Goal: Information Seeking & Learning: Learn about a topic

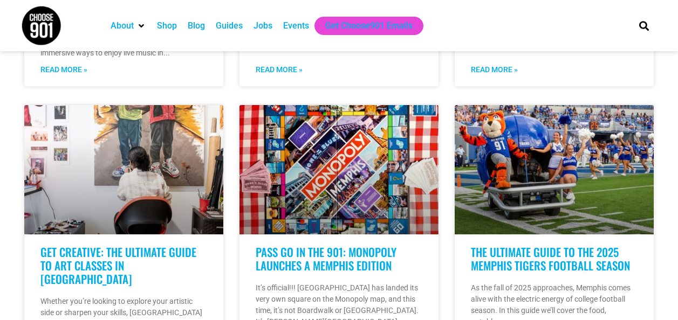
scroll to position [465, 0]
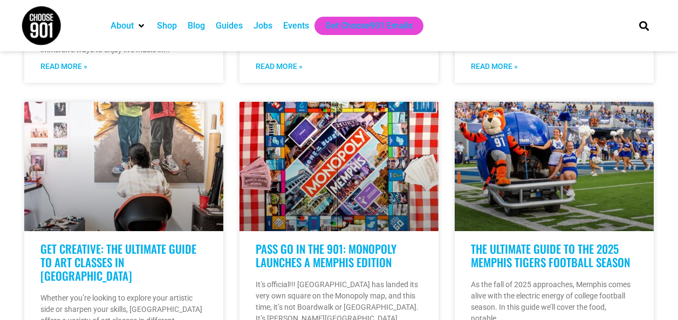
click at [228, 25] on div "Guides" at bounding box center [229, 25] width 27 height 13
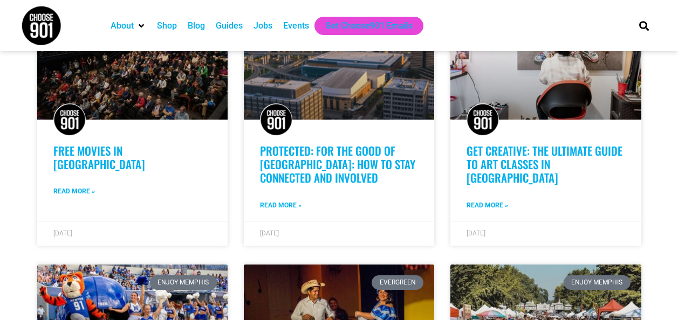
scroll to position [359, 0]
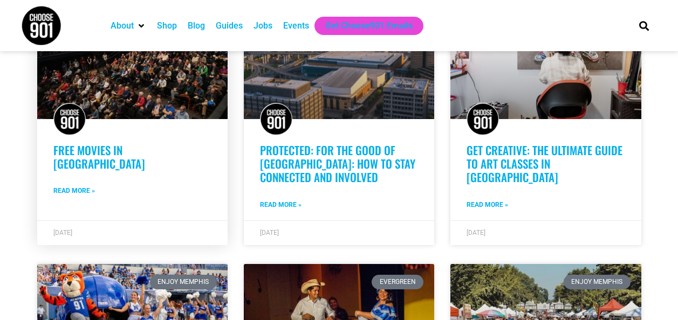
click at [72, 171] on div "Free Movies in [GEOGRAPHIC_DATA] Read More »" at bounding box center [132, 181] width 190 height 77
click at [81, 186] on link "Read More »" at bounding box center [74, 191] width 42 height 10
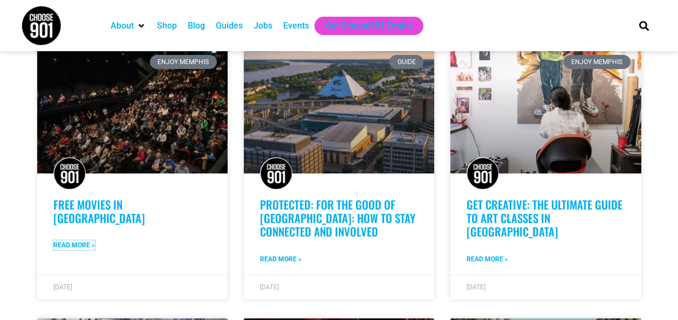
scroll to position [304, 0]
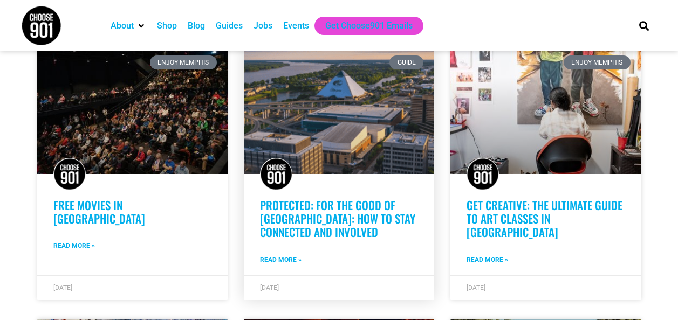
click at [269, 210] on link "Protected: For the Good of [GEOGRAPHIC_DATA]: How to Stay Connected and Involved" at bounding box center [337, 219] width 155 height 44
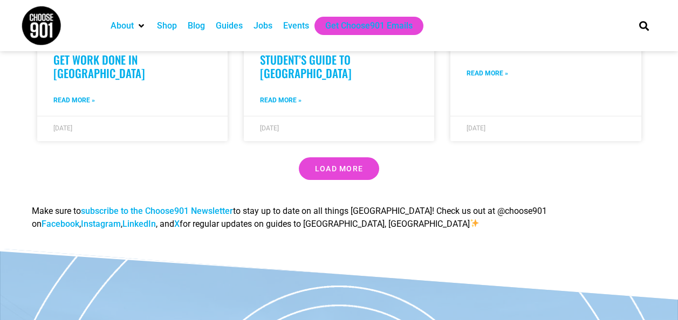
scroll to position [1013, 0]
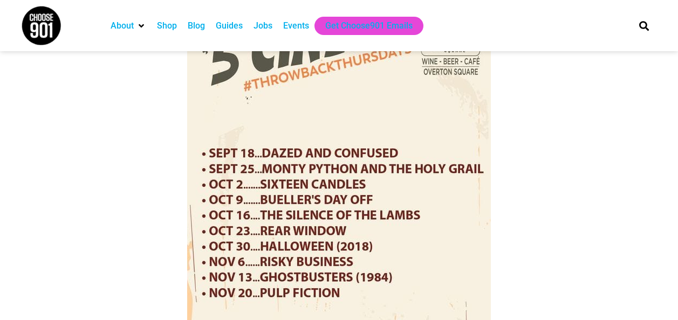
scroll to position [1119, 0]
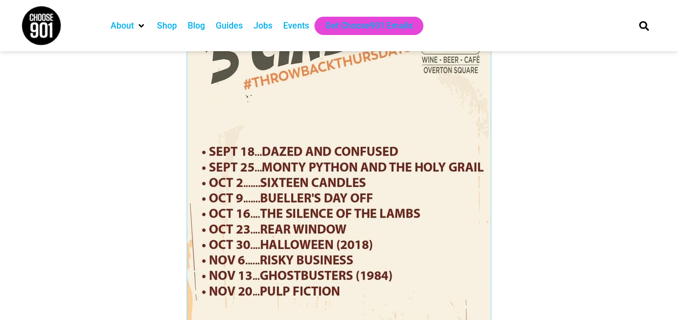
drag, startPoint x: 0, startPoint y: 0, endPoint x: 245, endPoint y: 228, distance: 335.0
click at [245, 228] on img at bounding box center [339, 165] width 304 height 539
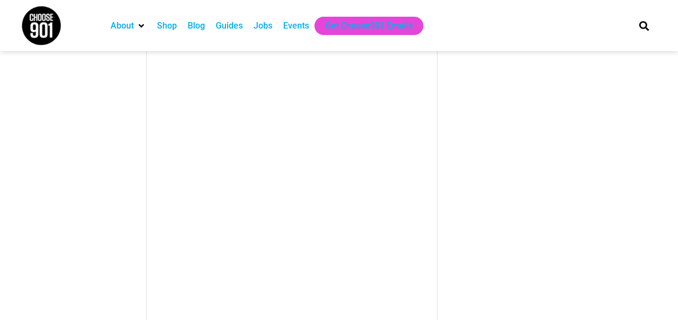
scroll to position [2286, 0]
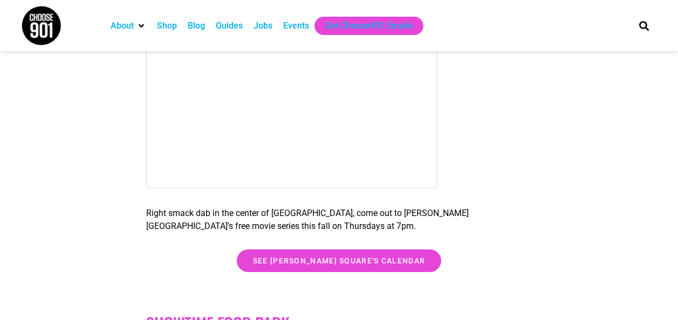
click at [505, 218] on p "Right smack dab in the center of Midtown, come out to Overton Square’s free mov…" at bounding box center [338, 220] width 385 height 26
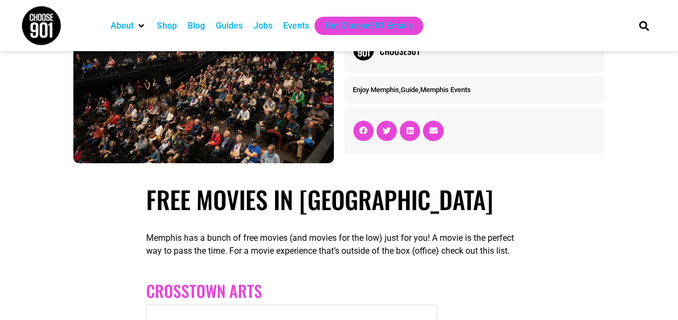
scroll to position [72, 0]
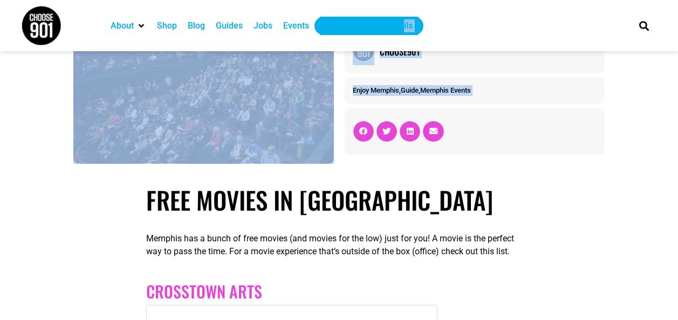
drag, startPoint x: 400, startPoint y: 108, endPoint x: 403, endPoint y: 20, distance: 87.4
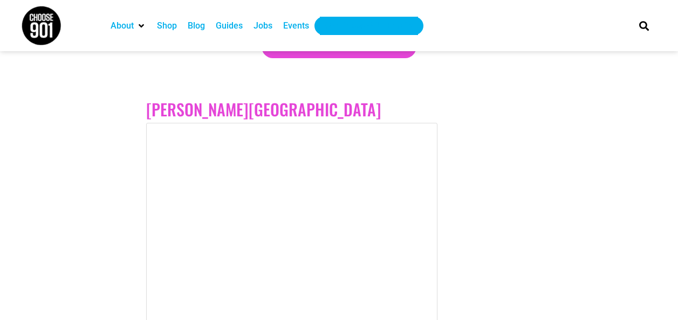
scroll to position [2063, 0]
